Goal: Task Accomplishment & Management: Complete application form

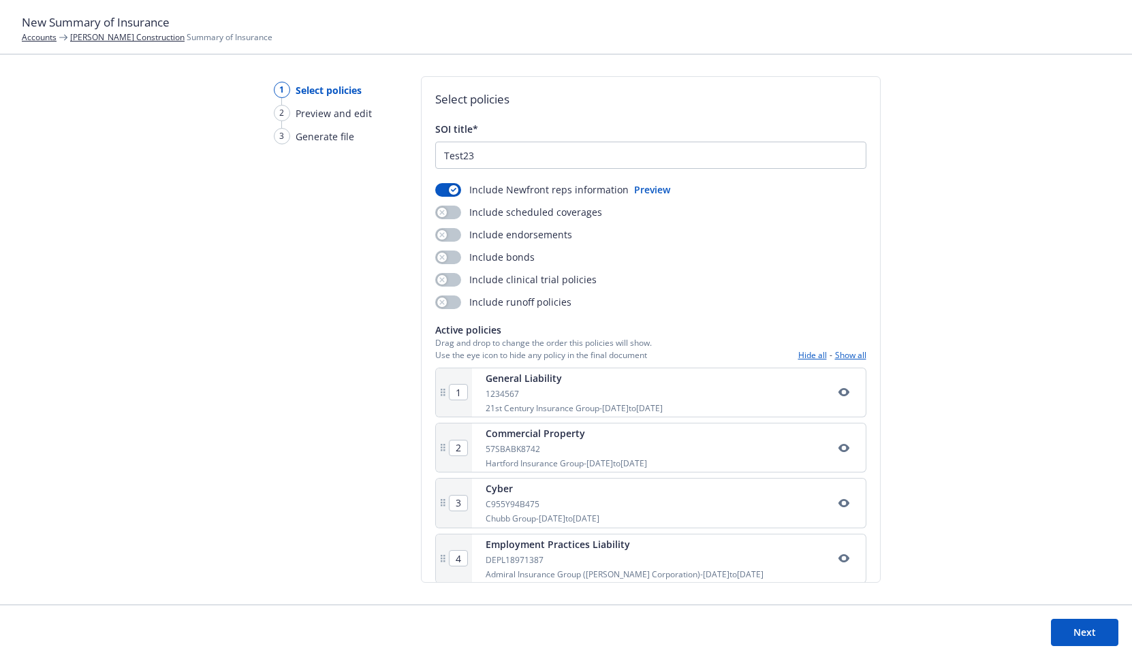
click at [1084, 619] on button "Next" at bounding box center [1084, 632] width 67 height 27
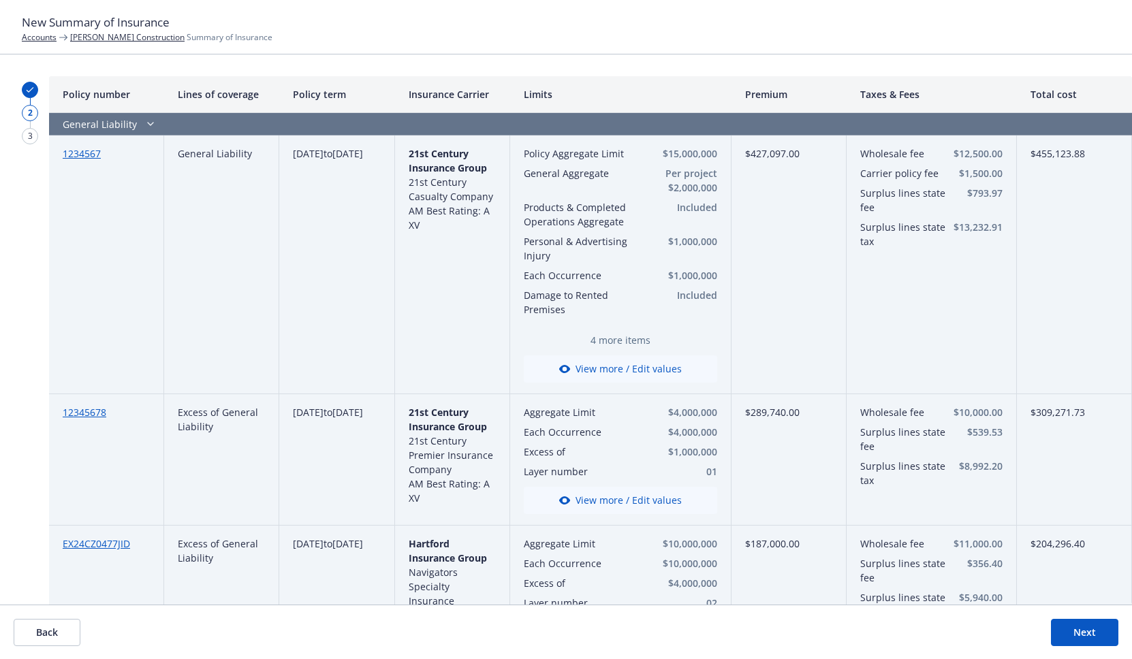
click at [626, 372] on button "View more / Edit values" at bounding box center [620, 368] width 193 height 27
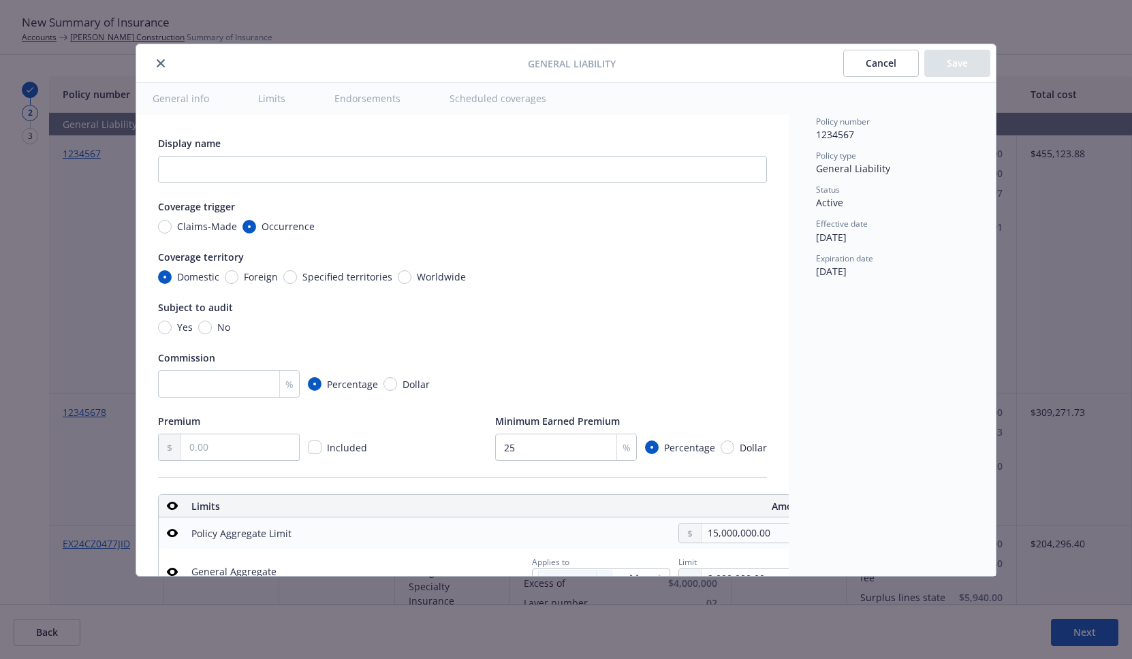
type textarea "x"
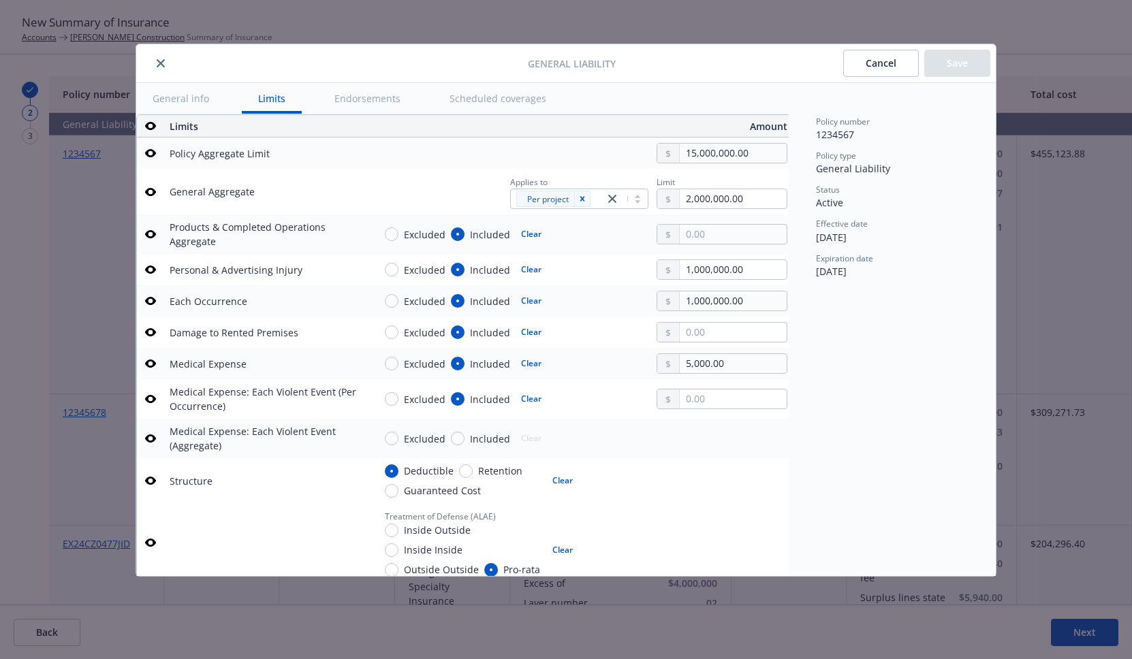
click at [1023, 183] on div "General Liability Cancel Save General info Limits Endorsements Scheduled covera…" at bounding box center [566, 329] width 1132 height 659
click at [161, 60] on icon "close" at bounding box center [161, 63] width 8 height 8
